Goal: Entertainment & Leisure: Browse casually

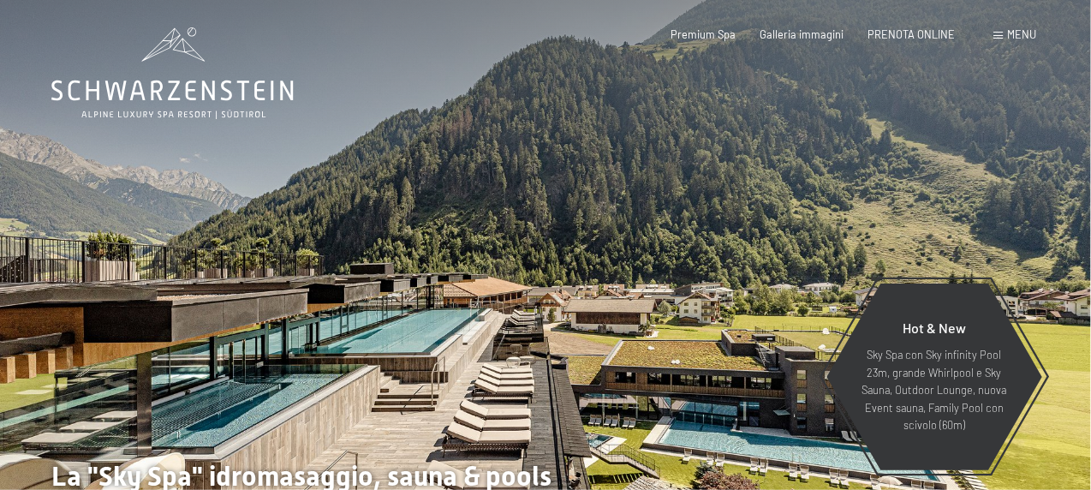
click at [1006, 34] on div "Menu" at bounding box center [1014, 34] width 43 height 15
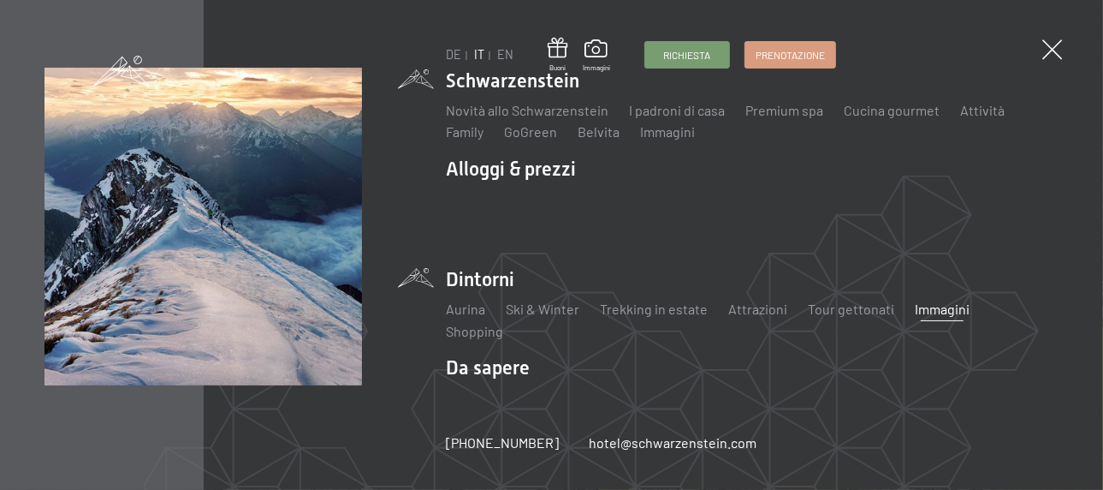
click at [932, 305] on link "Immagini" at bounding box center [942, 308] width 55 height 16
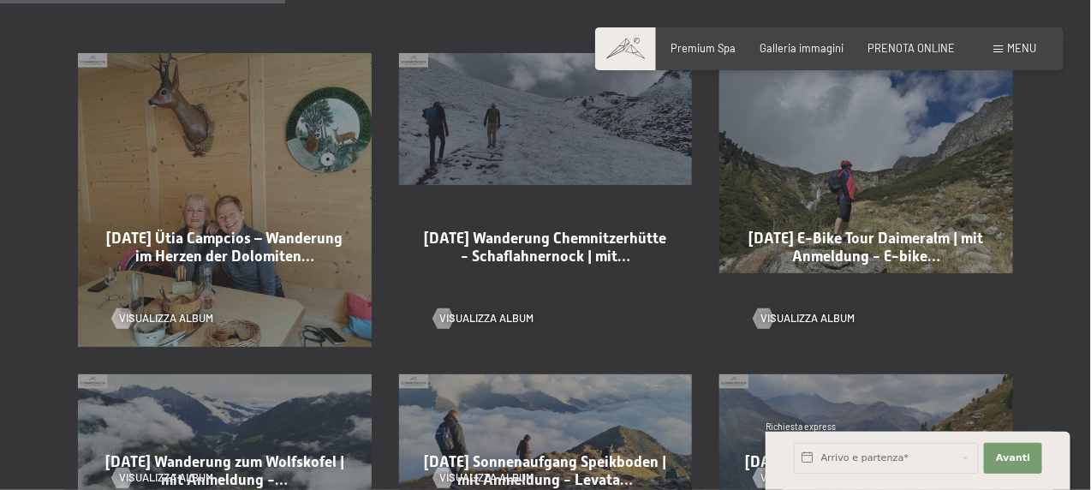
scroll to position [942, 0]
click at [526, 310] on span "Visualizza album" at bounding box center [504, 317] width 94 height 15
click at [178, 310] on span "Visualizza album" at bounding box center [183, 317] width 94 height 15
click at [833, 310] on span "Visualizza album" at bounding box center [824, 317] width 94 height 15
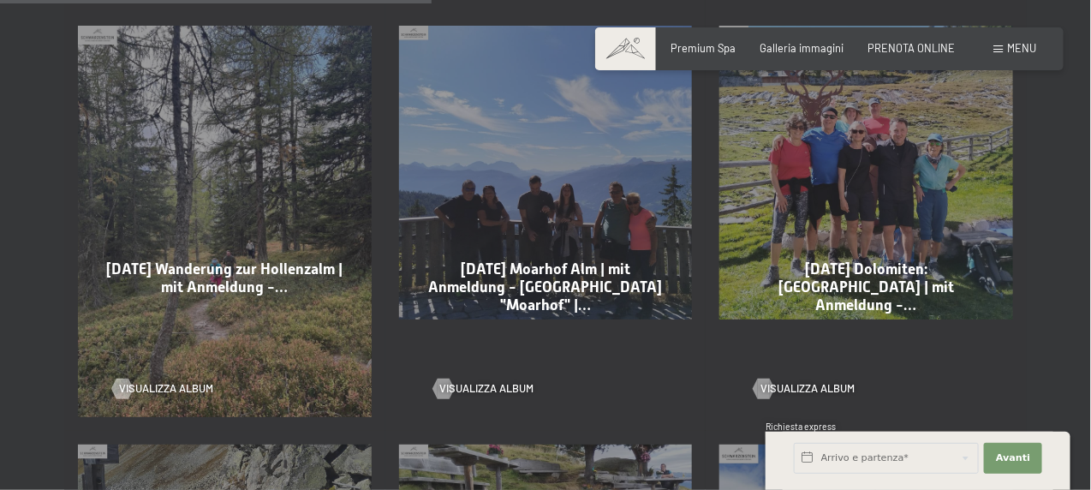
scroll to position [1455, 0]
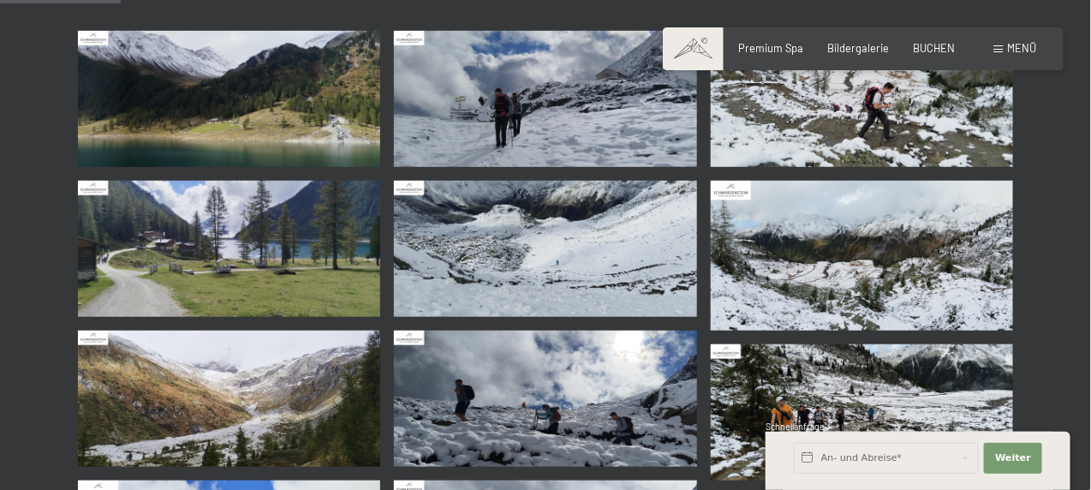
scroll to position [342, 0]
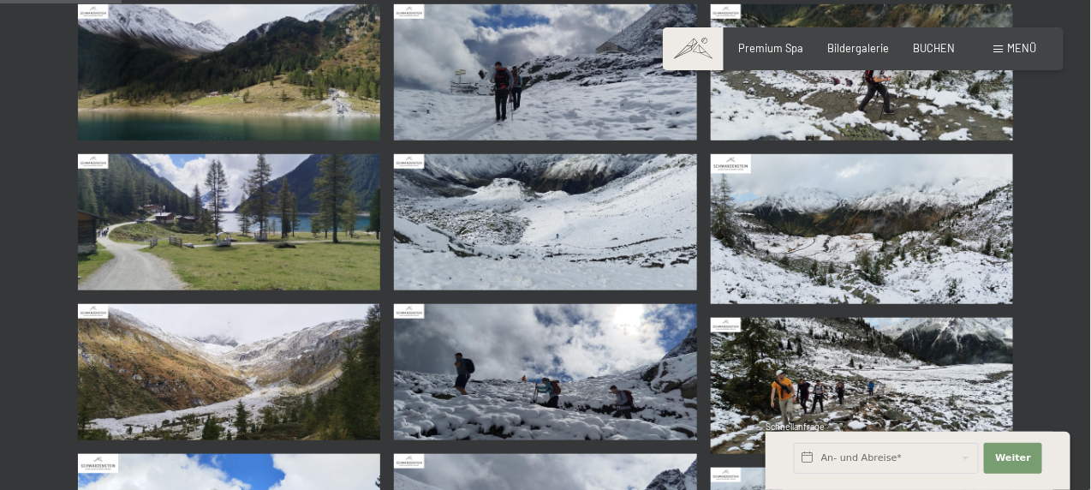
click at [267, 236] on img at bounding box center [229, 222] width 302 height 136
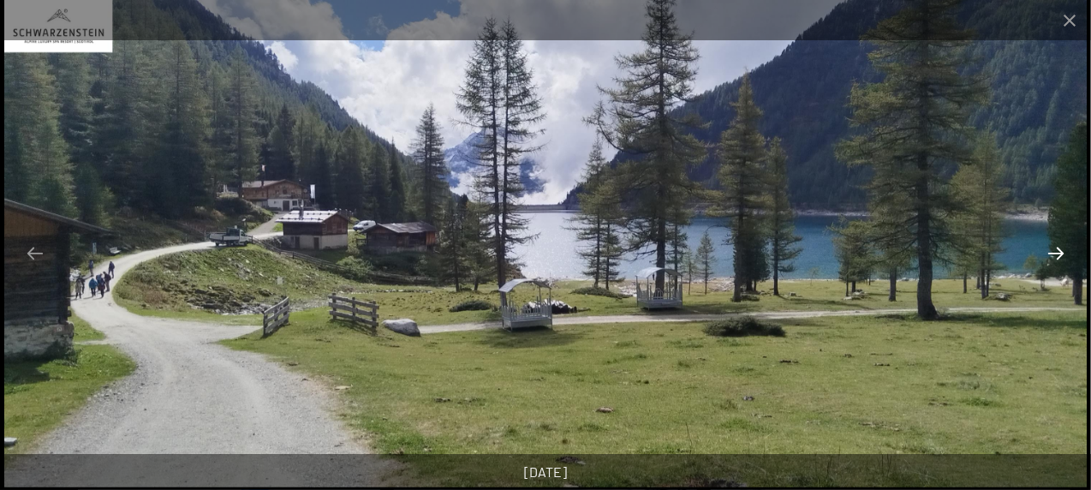
click at [1058, 254] on button "Next slide" at bounding box center [1055, 252] width 36 height 33
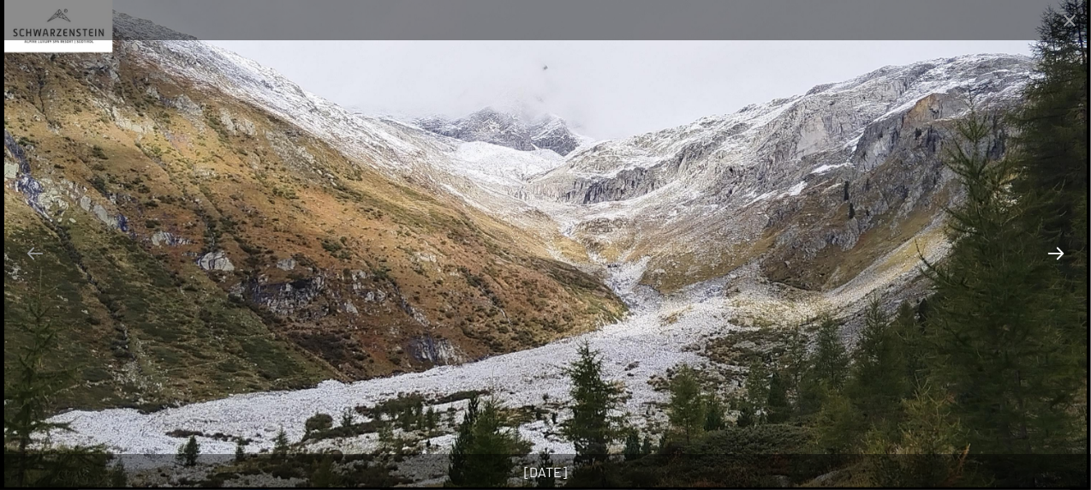
click at [1058, 254] on button "Next slide" at bounding box center [1055, 252] width 36 height 33
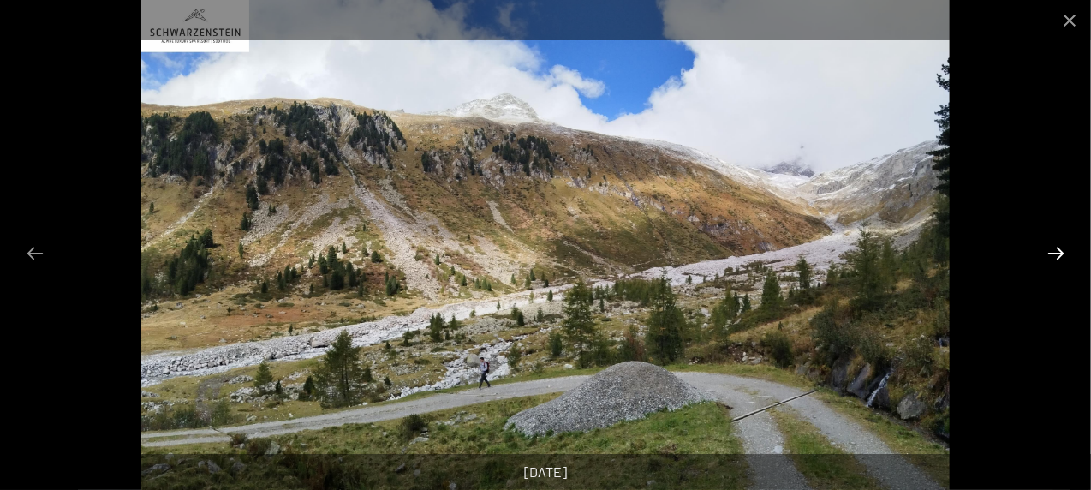
click at [1058, 254] on button "Next slide" at bounding box center [1055, 252] width 36 height 33
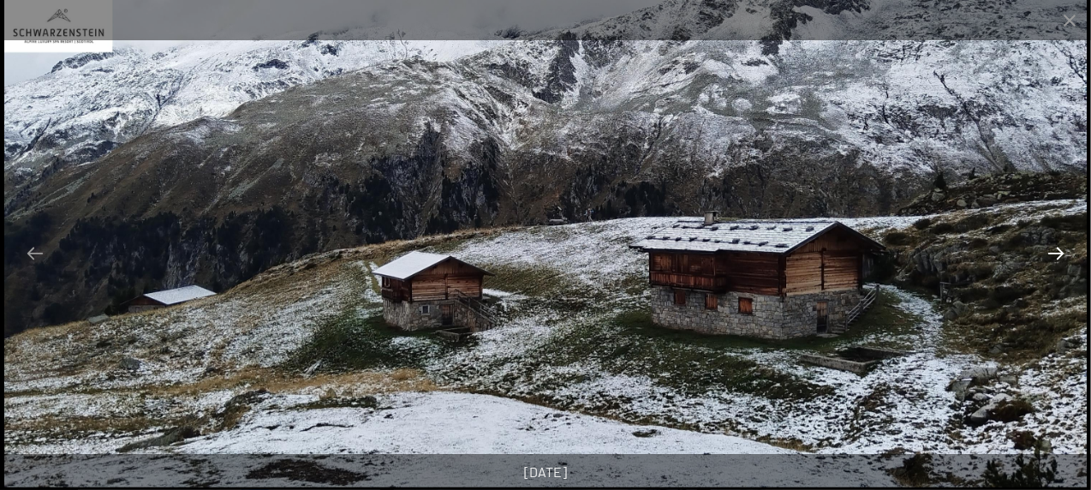
click at [1058, 253] on button "Next slide" at bounding box center [1055, 252] width 36 height 33
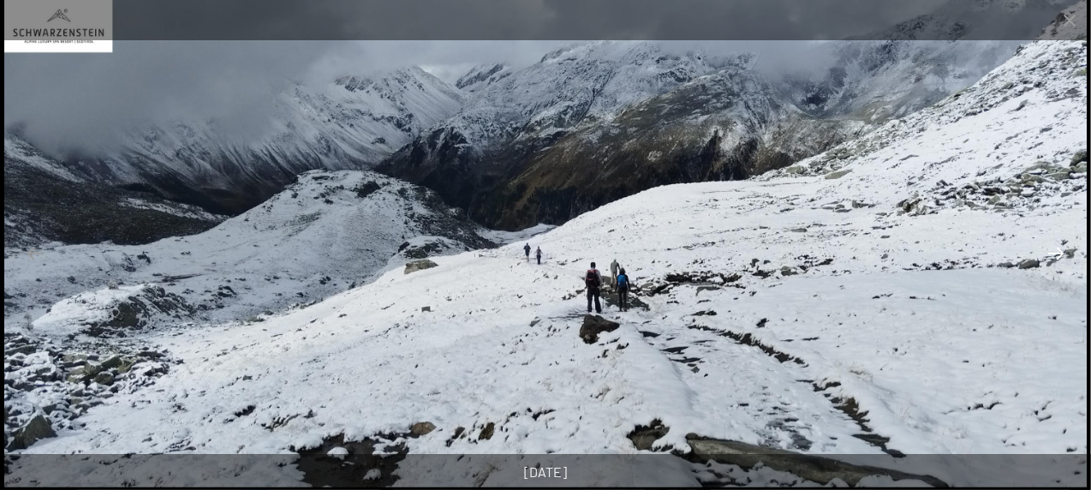
click at [1058, 253] on button "Next slide" at bounding box center [1055, 252] width 36 height 33
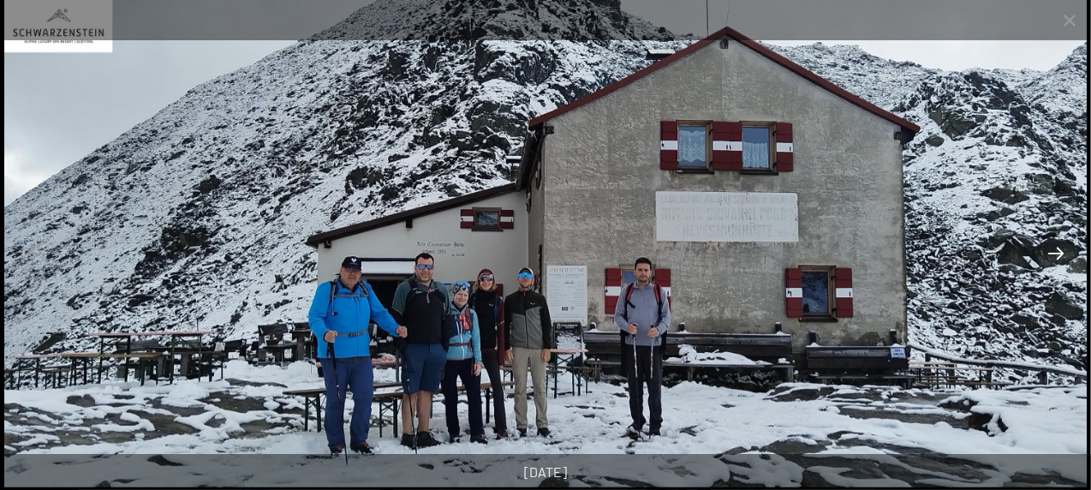
click at [1058, 253] on button "Next slide" at bounding box center [1055, 252] width 36 height 33
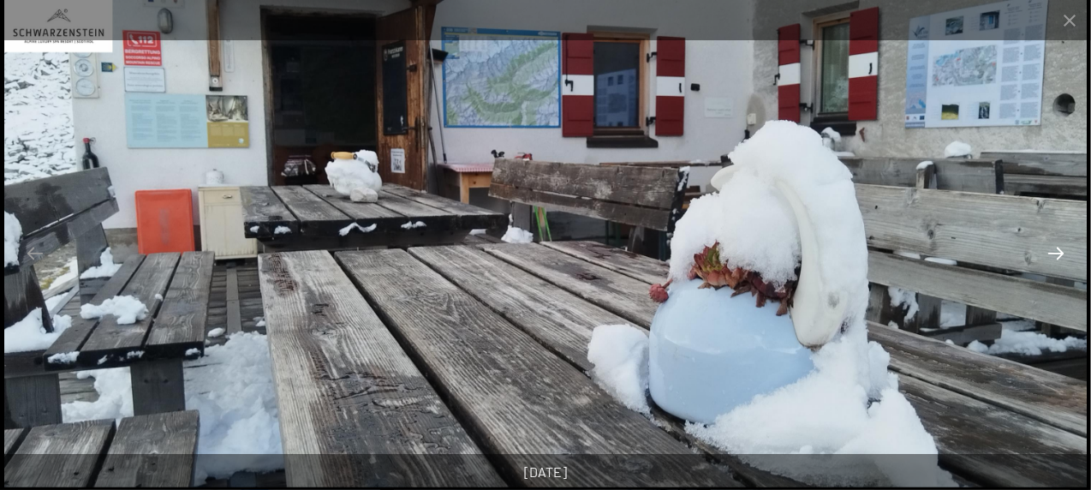
click at [1058, 253] on button "Next slide" at bounding box center [1055, 252] width 36 height 33
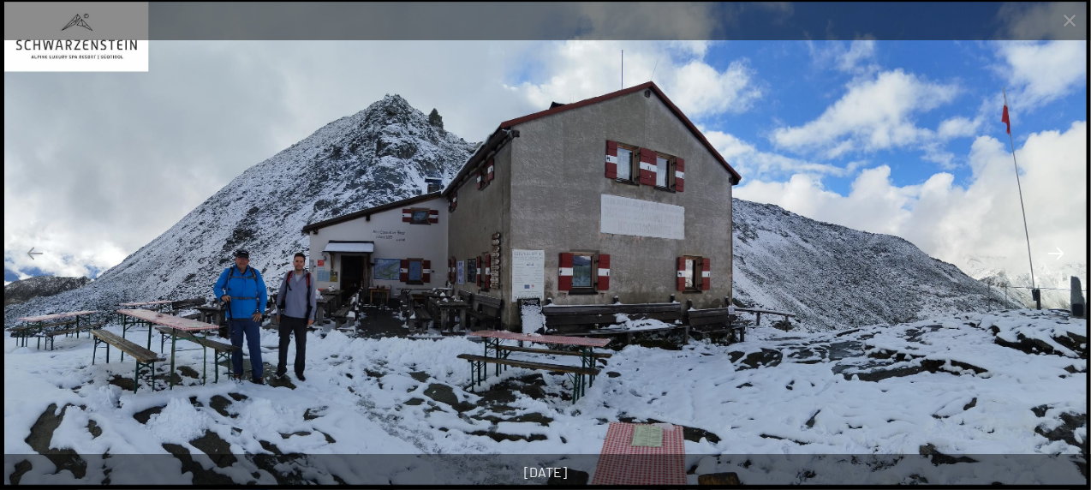
click at [1058, 253] on button "Next slide" at bounding box center [1055, 252] width 36 height 33
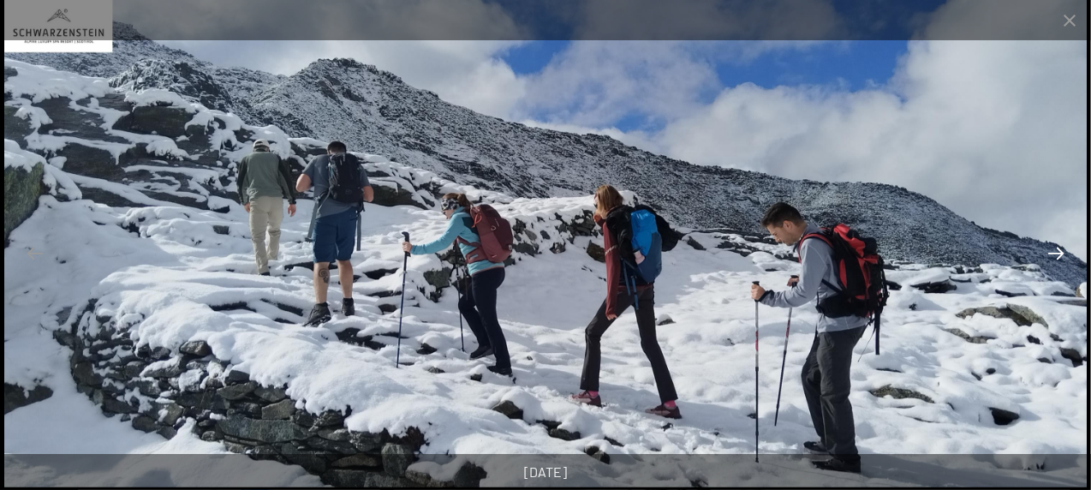
click at [1058, 253] on button "Next slide" at bounding box center [1055, 252] width 36 height 33
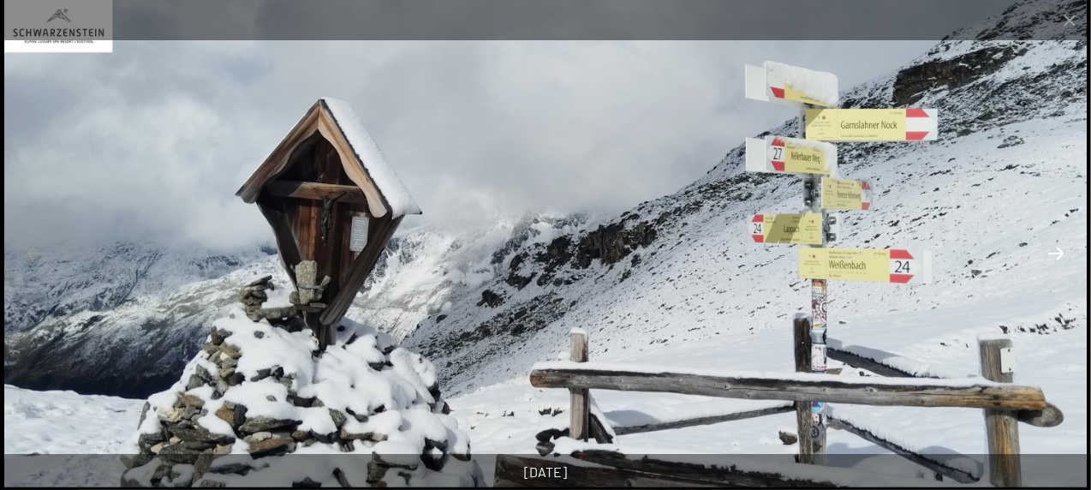
click at [1058, 253] on button "Next slide" at bounding box center [1055, 252] width 36 height 33
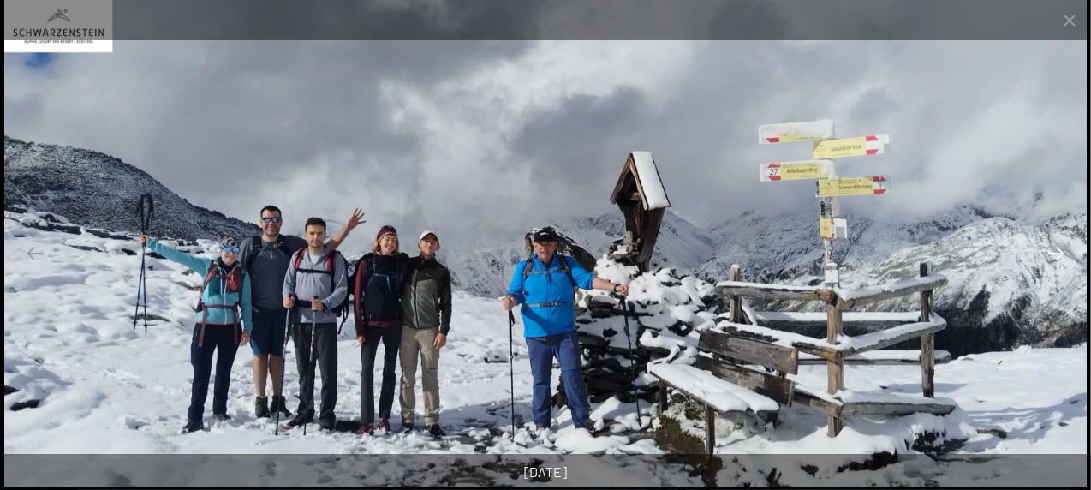
click at [1058, 253] on button "Next slide" at bounding box center [1055, 252] width 36 height 33
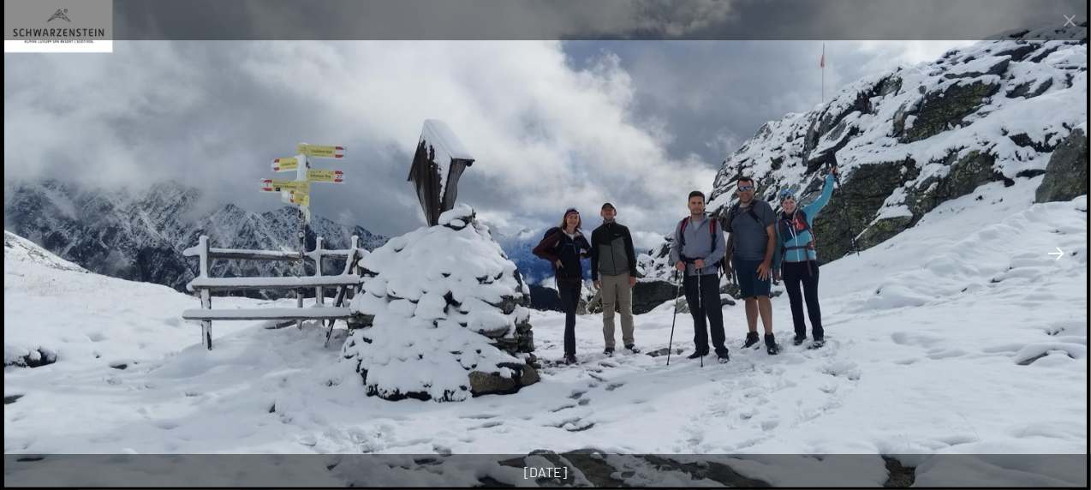
click at [1058, 253] on button "Next slide" at bounding box center [1055, 252] width 36 height 33
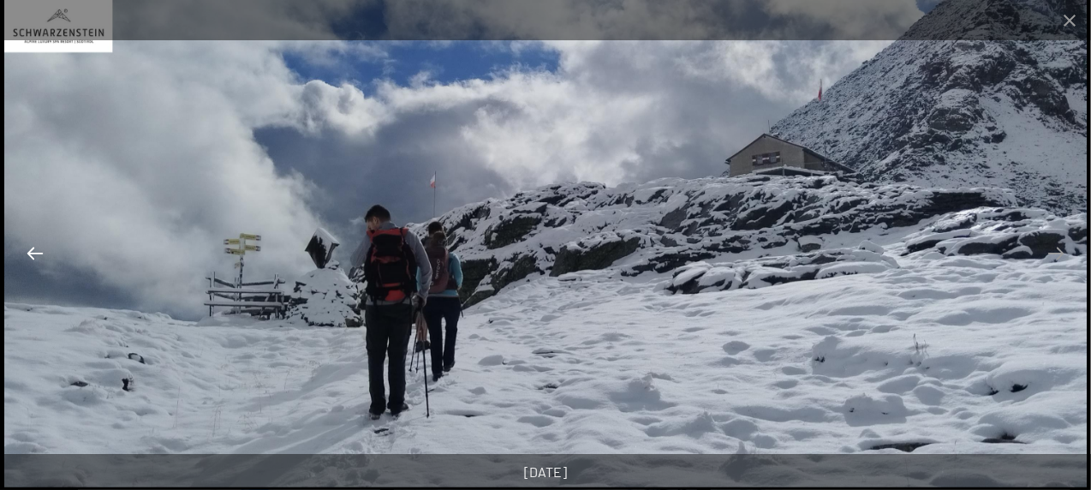
click at [33, 252] on button "Previous slide" at bounding box center [35, 252] width 36 height 33
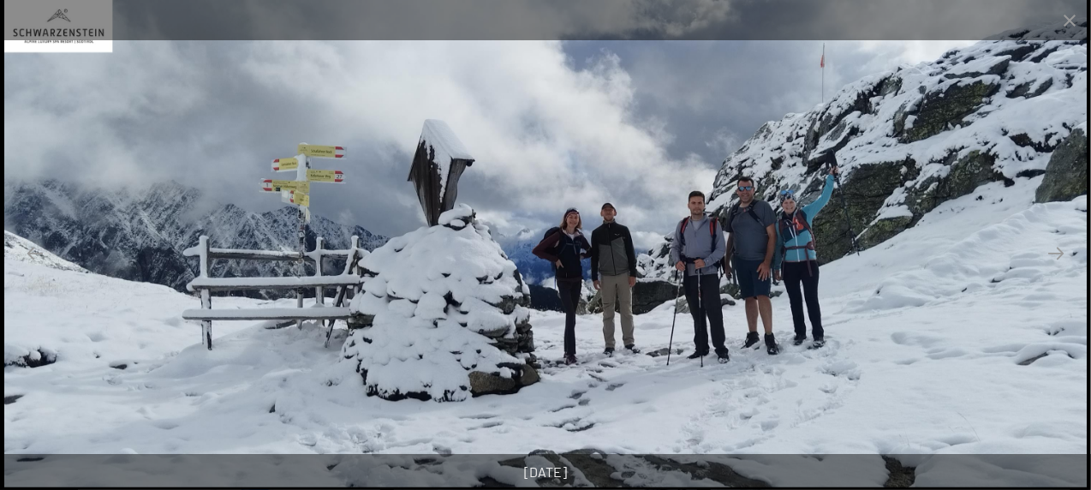
click at [943, 17] on div at bounding box center [545, 20] width 1091 height 40
click at [1070, 21] on button "Close gallery" at bounding box center [1069, 20] width 43 height 40
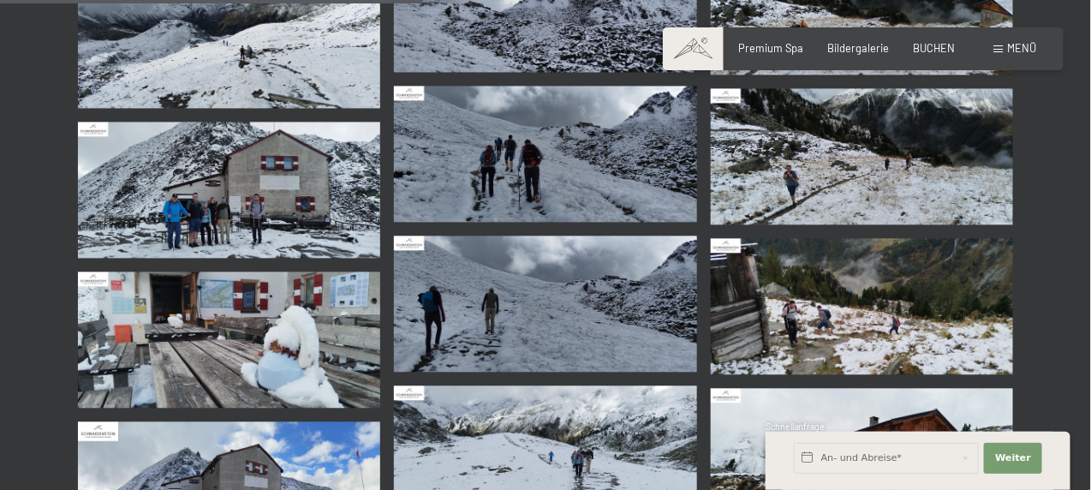
scroll to position [1198, 0]
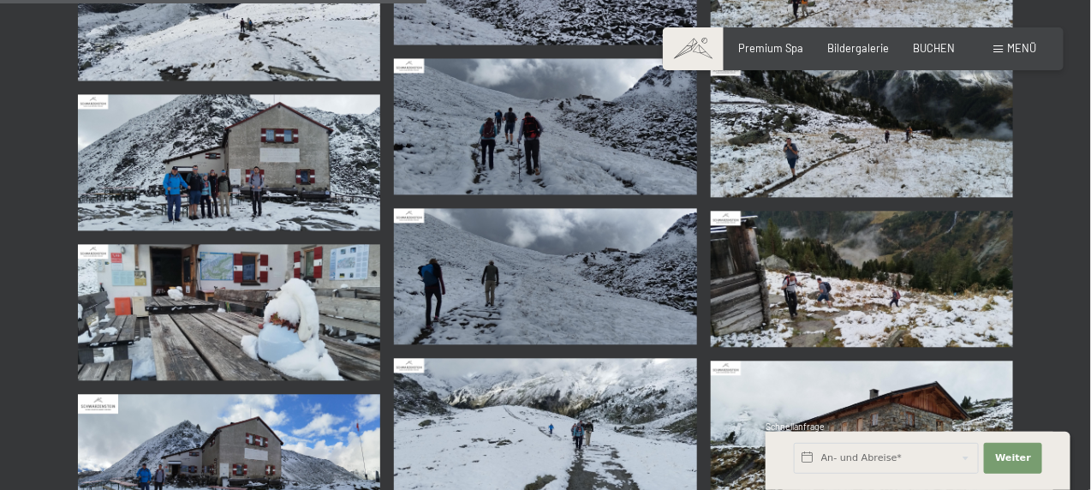
click at [205, 177] on img at bounding box center [229, 162] width 302 height 136
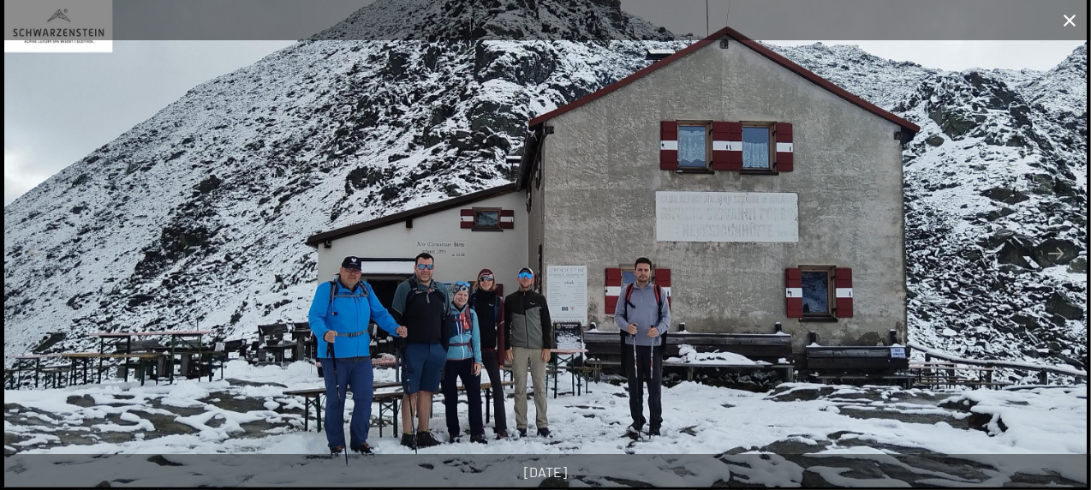
click at [1072, 21] on button "Close gallery" at bounding box center [1069, 20] width 43 height 40
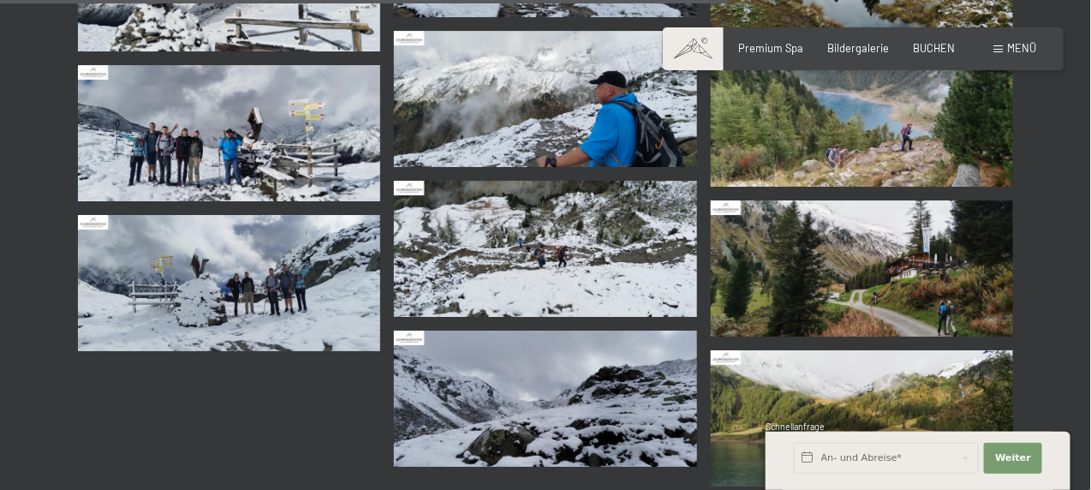
scroll to position [1969, 0]
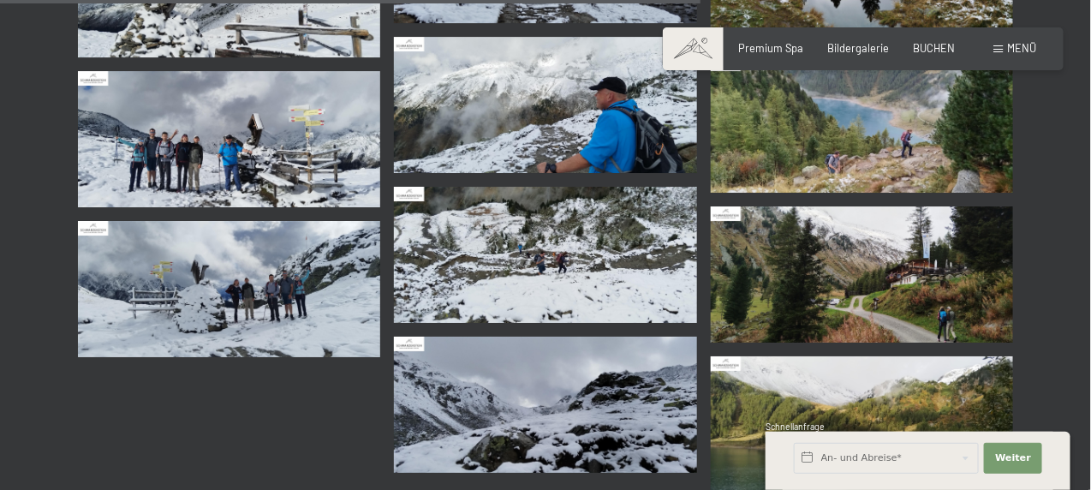
click at [874, 259] on img at bounding box center [861, 274] width 302 height 136
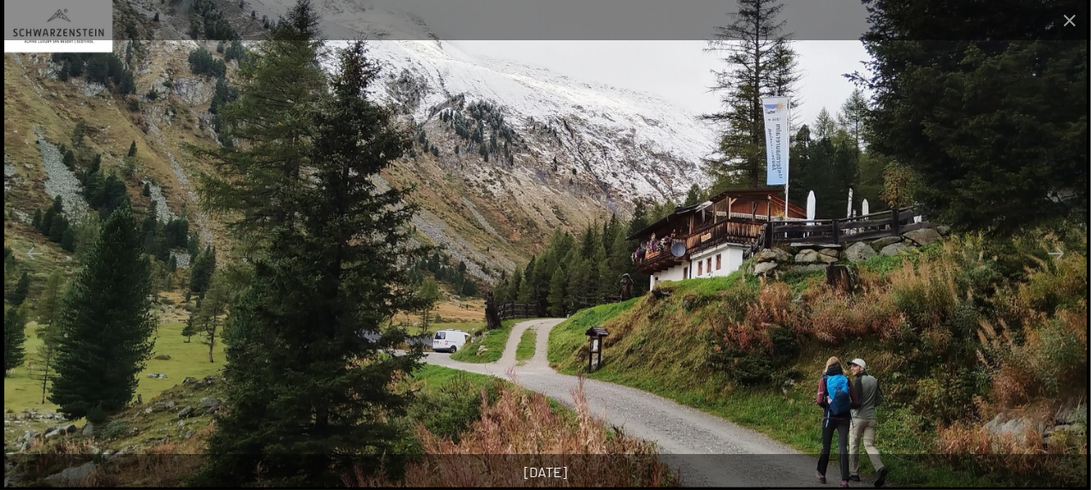
scroll to position [2054, 0]
click at [1067, 20] on button "Close gallery" at bounding box center [1069, 20] width 43 height 40
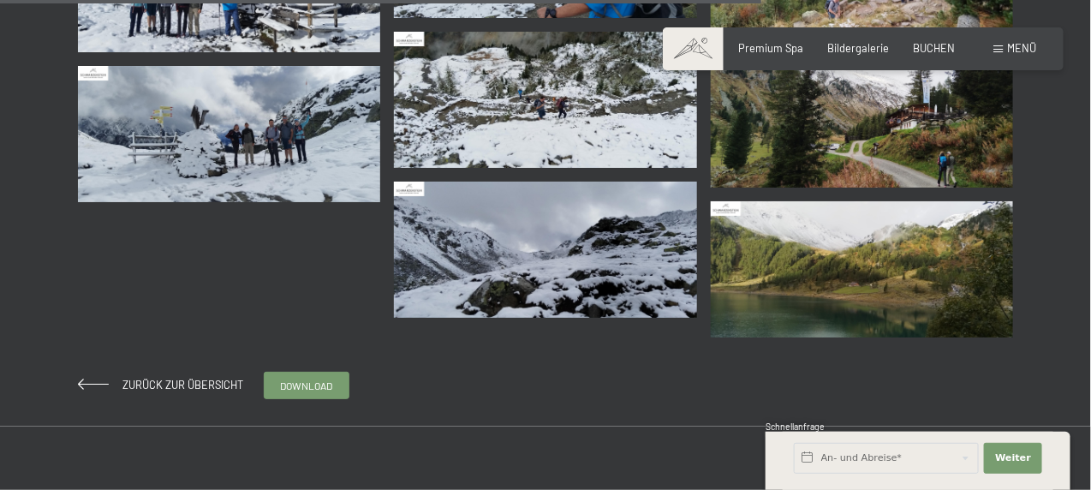
scroll to position [2140, 0]
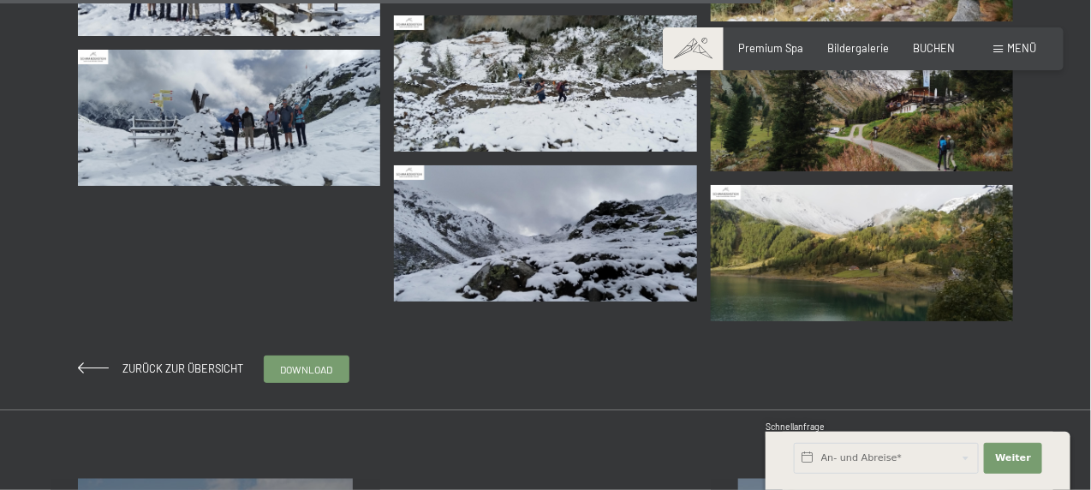
click at [893, 247] on img at bounding box center [861, 253] width 302 height 136
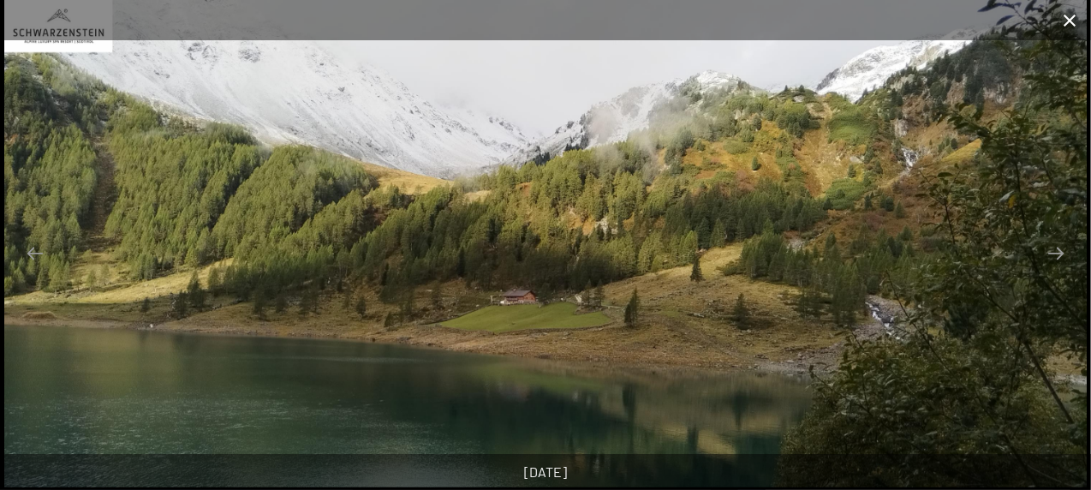
click at [1074, 31] on button "Close gallery" at bounding box center [1069, 20] width 43 height 40
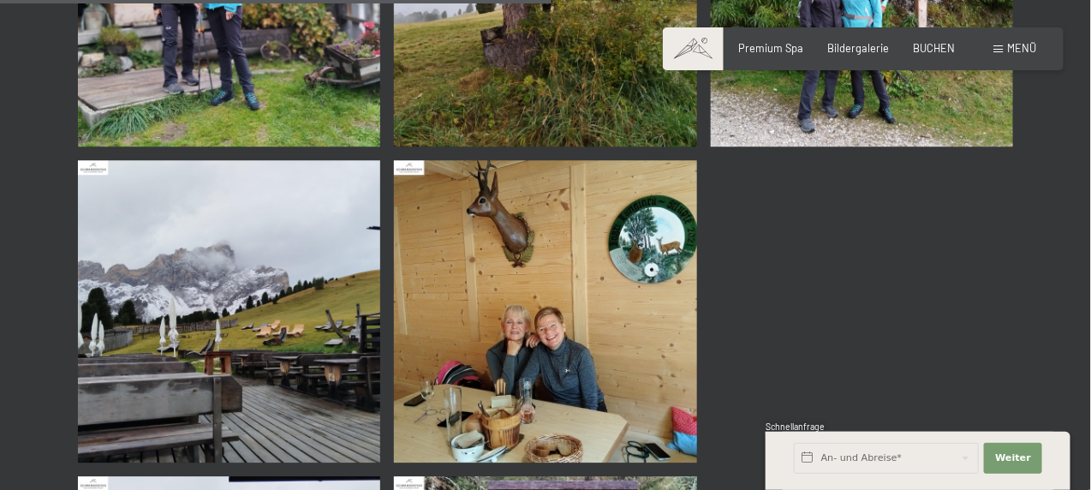
scroll to position [1455, 0]
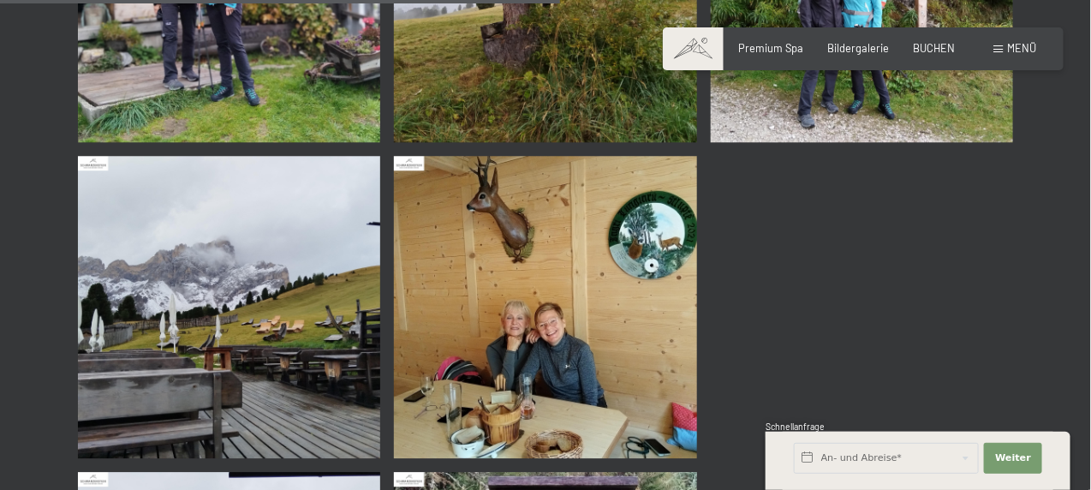
click at [558, 367] on img at bounding box center [545, 307] width 302 height 302
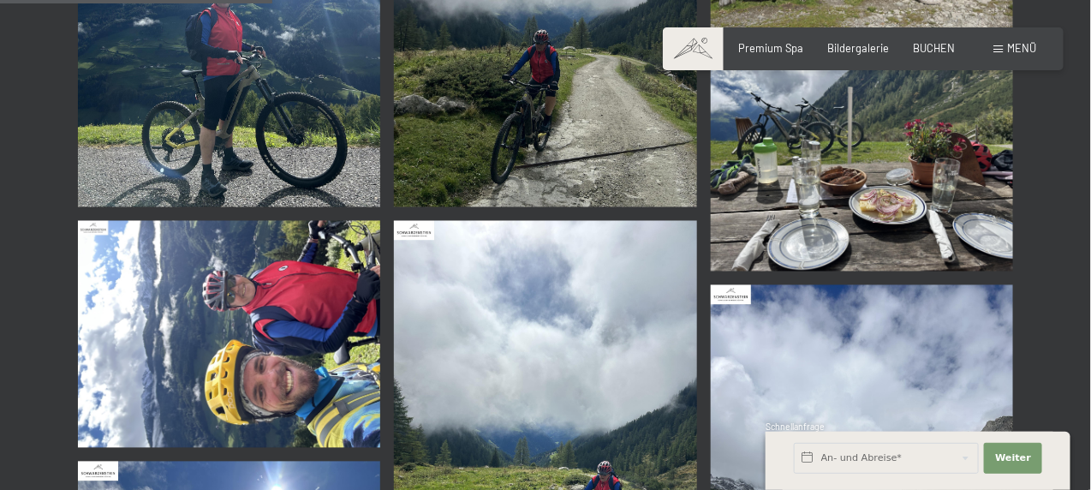
scroll to position [1027, 0]
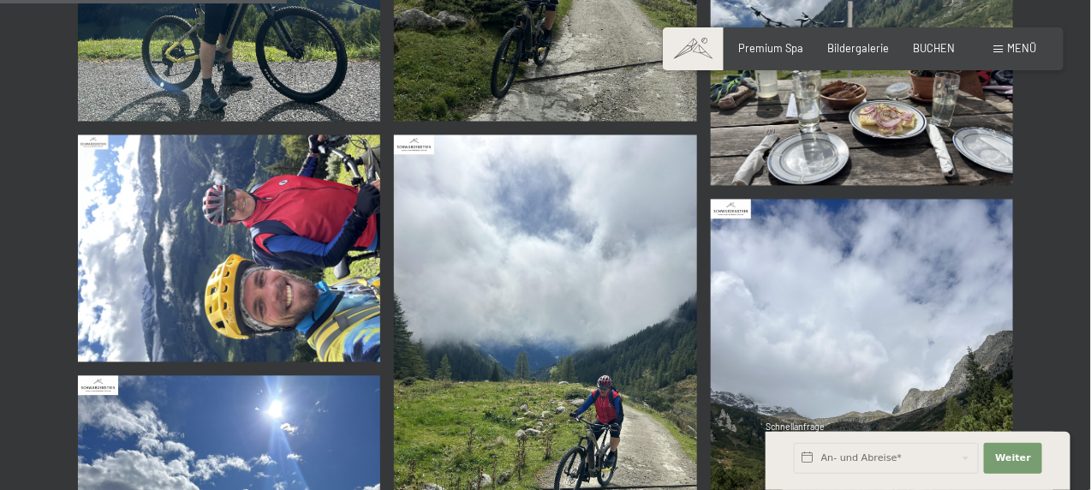
click at [920, 136] on img at bounding box center [861, 72] width 302 height 227
